Goal: Obtain resource: Download file/media

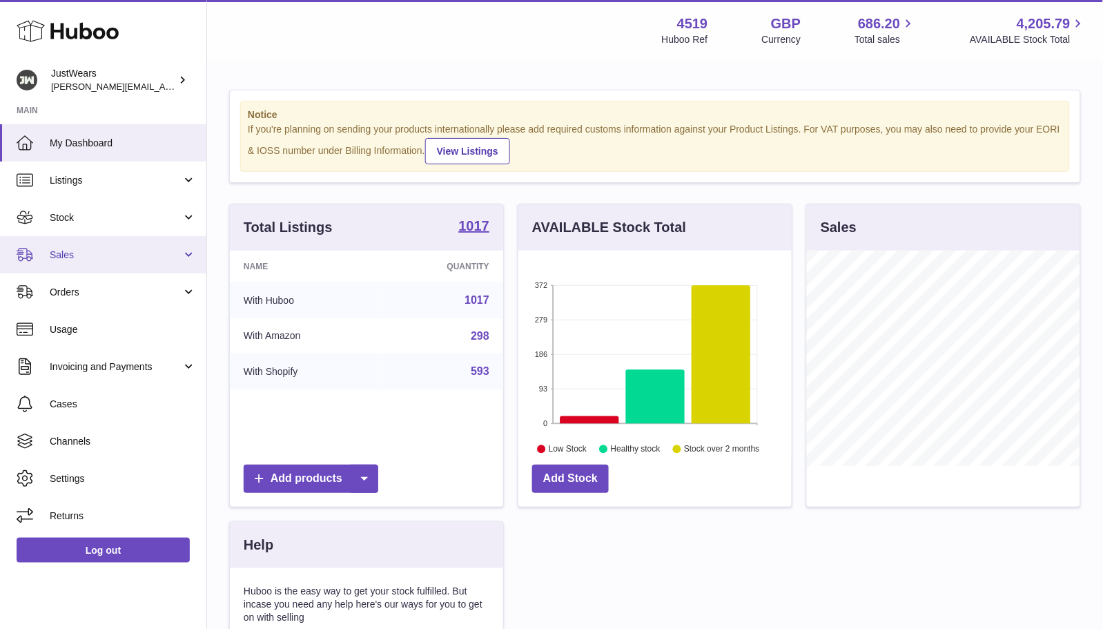
click at [148, 240] on link "Sales" at bounding box center [103, 254] width 206 height 37
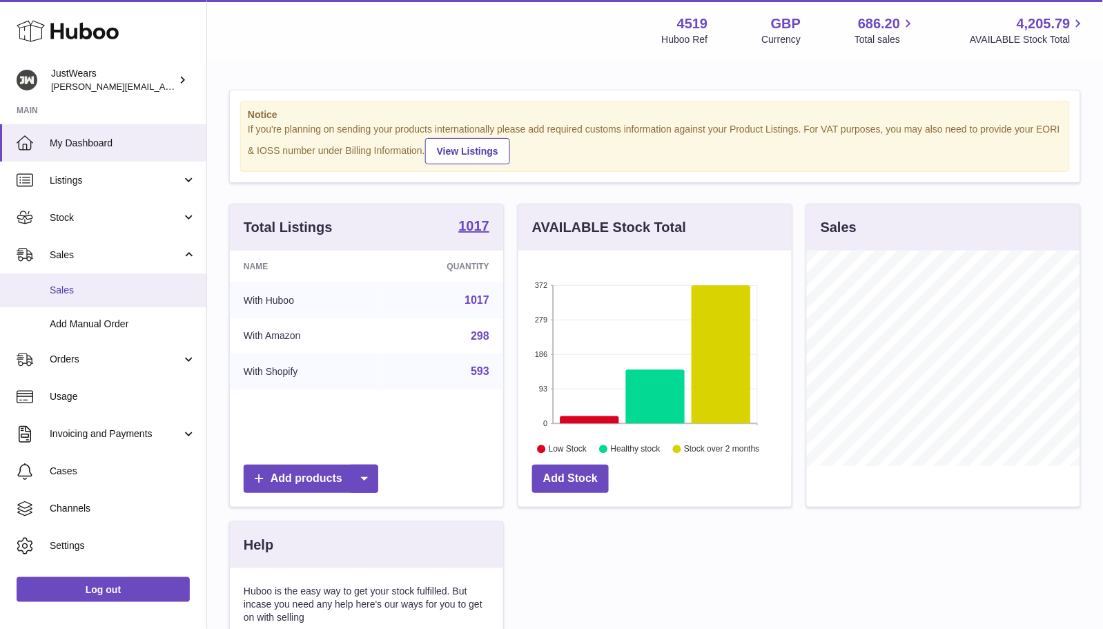
click at [126, 291] on span "Sales" at bounding box center [123, 290] width 146 height 13
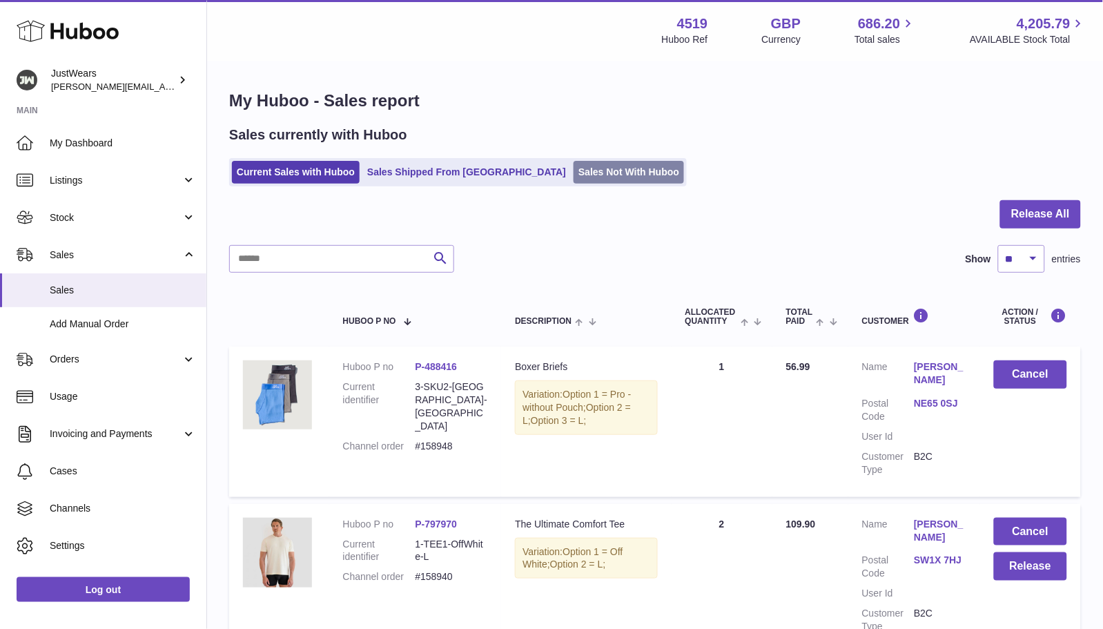
click at [574, 173] on link "Sales Not With Huboo" at bounding box center [629, 172] width 110 height 23
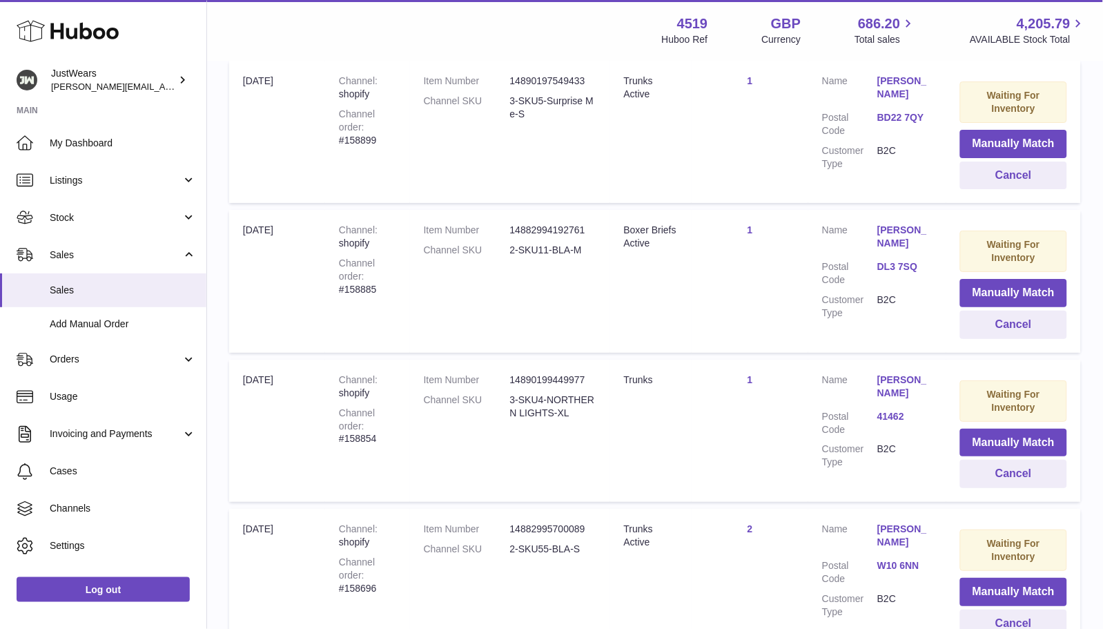
scroll to position [1209, 0]
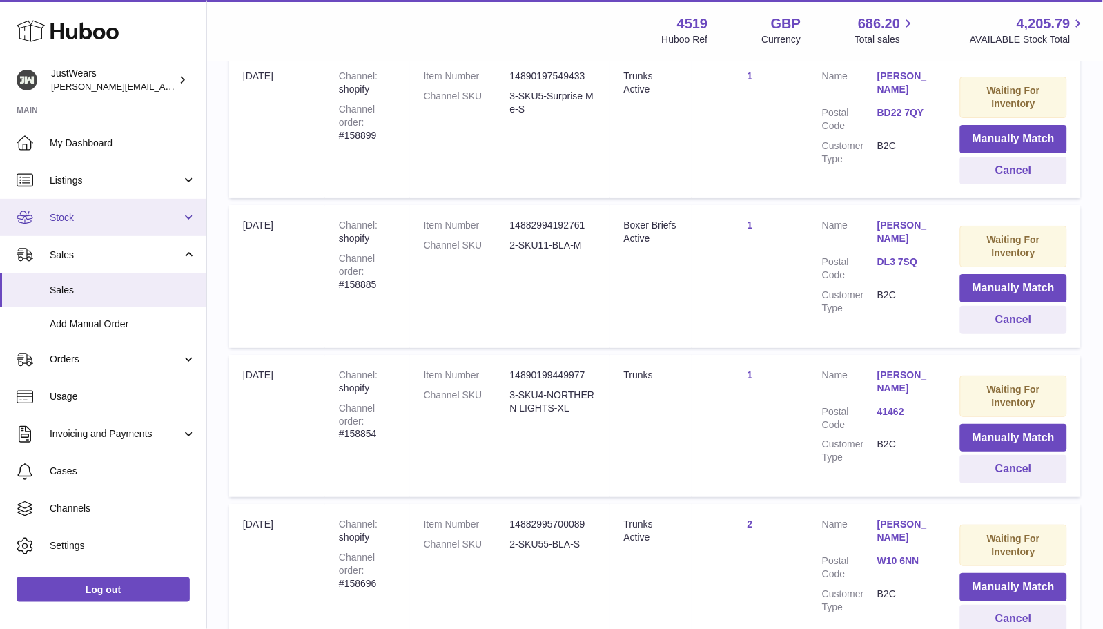
click at [102, 217] on span "Stock" at bounding box center [116, 217] width 132 height 13
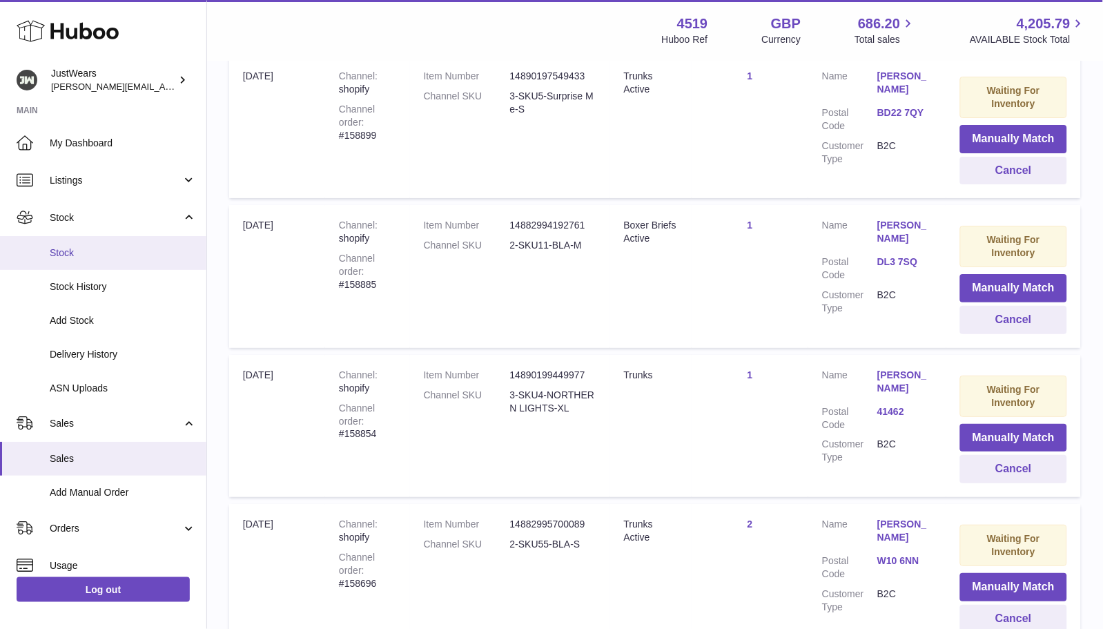
click at [104, 250] on span "Stock" at bounding box center [123, 252] width 146 height 13
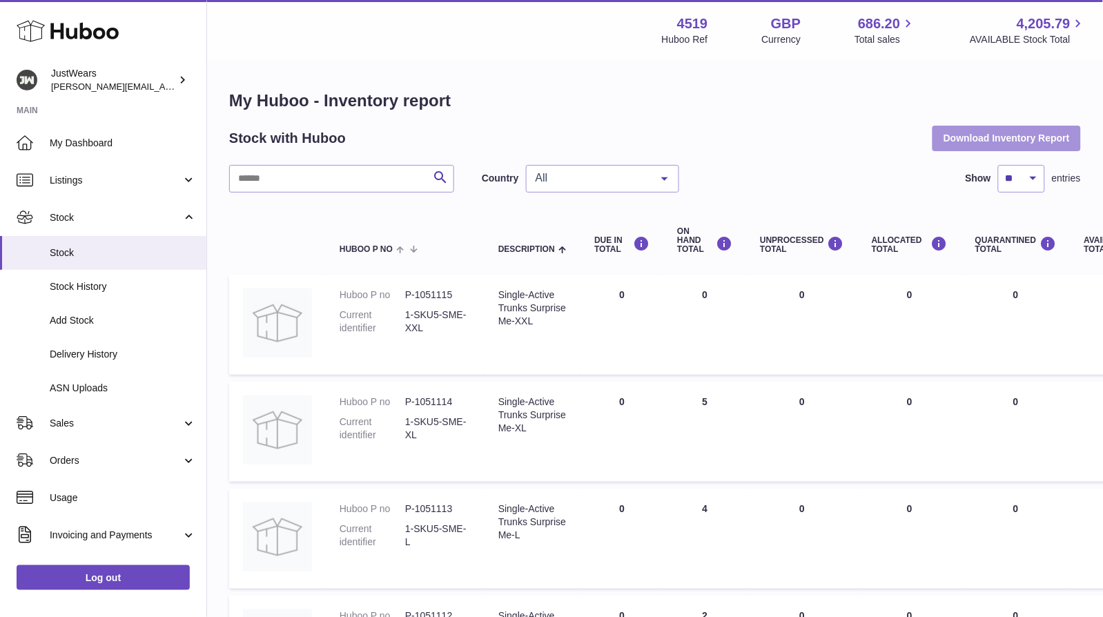
click at [977, 142] on button "Download Inventory Report" at bounding box center [1007, 138] width 148 height 25
